Goal: Information Seeking & Learning: Learn about a topic

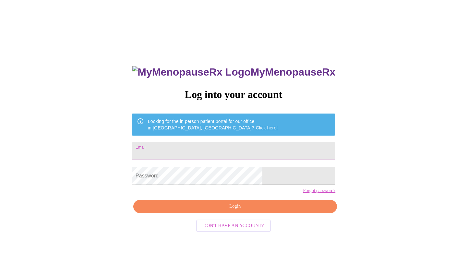
type input "[EMAIL_ADDRESS][DOMAIN_NAME]"
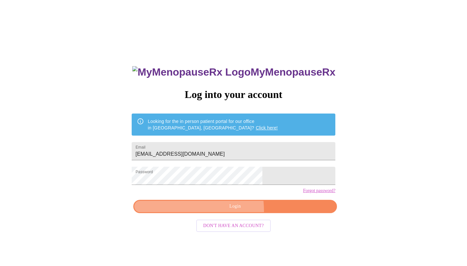
click at [200, 213] on button "Login" at bounding box center [234, 206] width 203 height 13
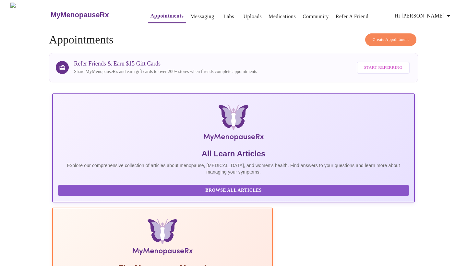
click at [223, 14] on link "Labs" at bounding box center [228, 16] width 11 height 9
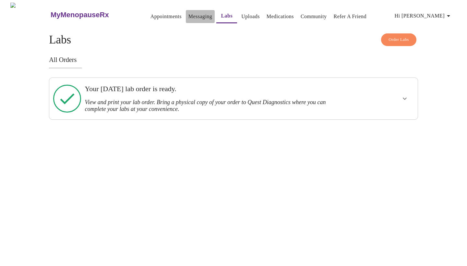
click at [195, 16] on link "Messaging" at bounding box center [200, 16] width 24 height 9
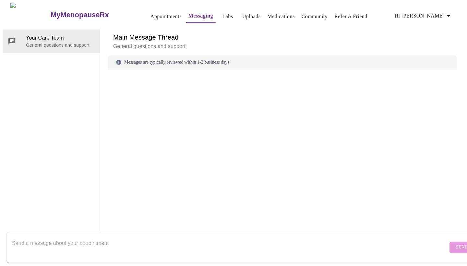
click at [267, 15] on link "Medications" at bounding box center [280, 16] width 27 height 9
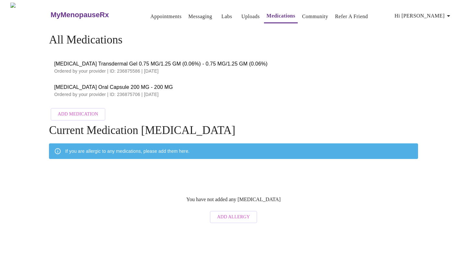
drag, startPoint x: 54, startPoint y: 61, endPoint x: 218, endPoint y: 98, distance: 168.5
click at [218, 98] on ul "[MEDICAL_DATA] Transdermal Gel 0.75 MG/1.25 GM (0.06%) - 0.75 MG/1.25 GM (0.06%…" at bounding box center [233, 79] width 369 height 52
copy ul "[MEDICAL_DATA] Transdermal Gel 0.75 MG/1.25 GM (0.06%) - 0.75 MG/1.25 GM (0.06%…"
